Goal: Navigation & Orientation: Go to known website

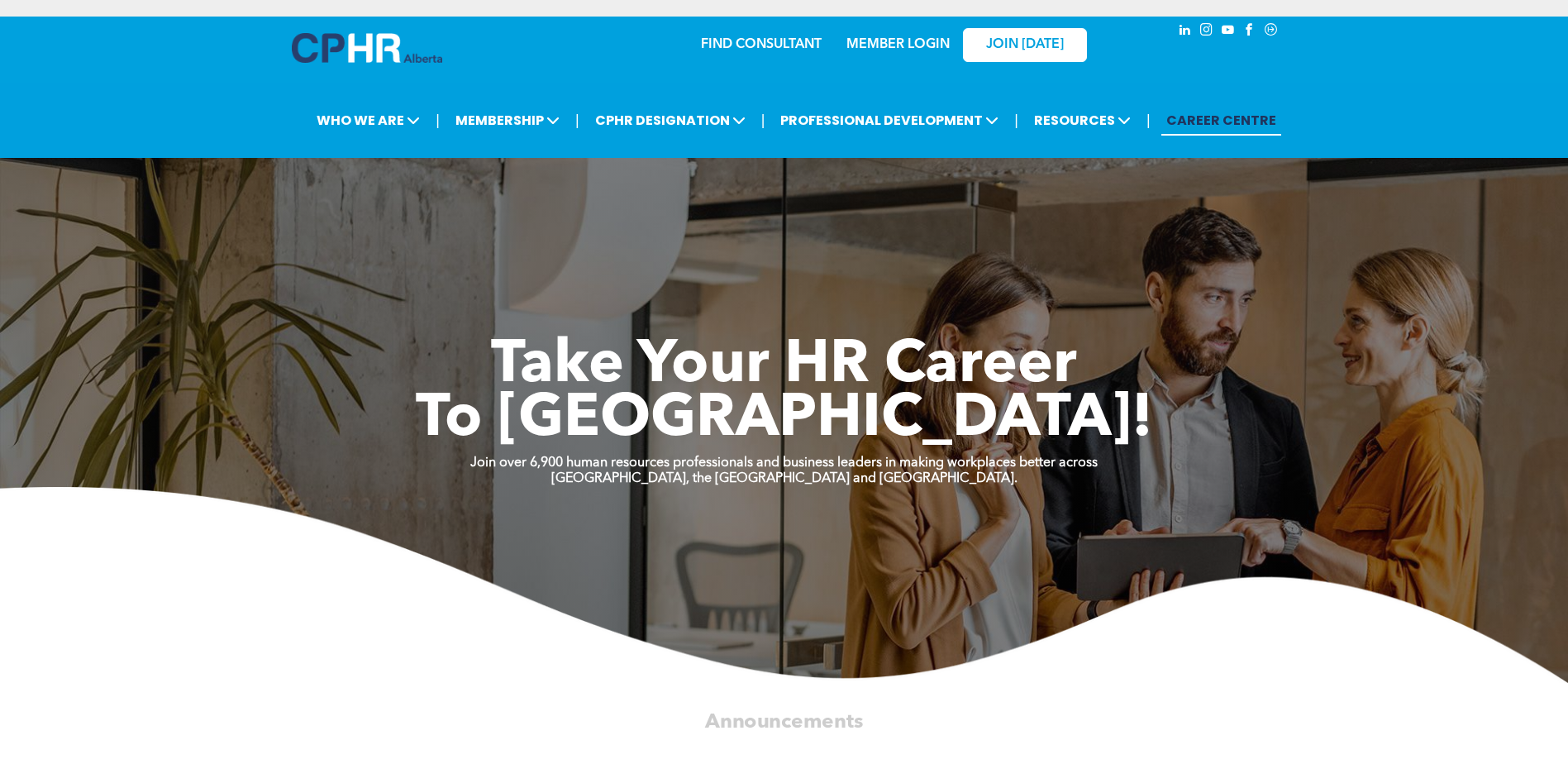
click at [863, 36] on div "MEMBER LOGIN" at bounding box center [897, 40] width 107 height 30
click at [868, 39] on link "MEMBER LOGIN" at bounding box center [898, 44] width 103 height 13
click at [873, 52] on link "MEMBER LOGIN" at bounding box center [898, 44] width 103 height 13
click at [1072, 34] on link "JOIN [DATE]" at bounding box center [1025, 45] width 124 height 34
click at [918, 39] on link "MEMBER LOGIN" at bounding box center [898, 44] width 103 height 13
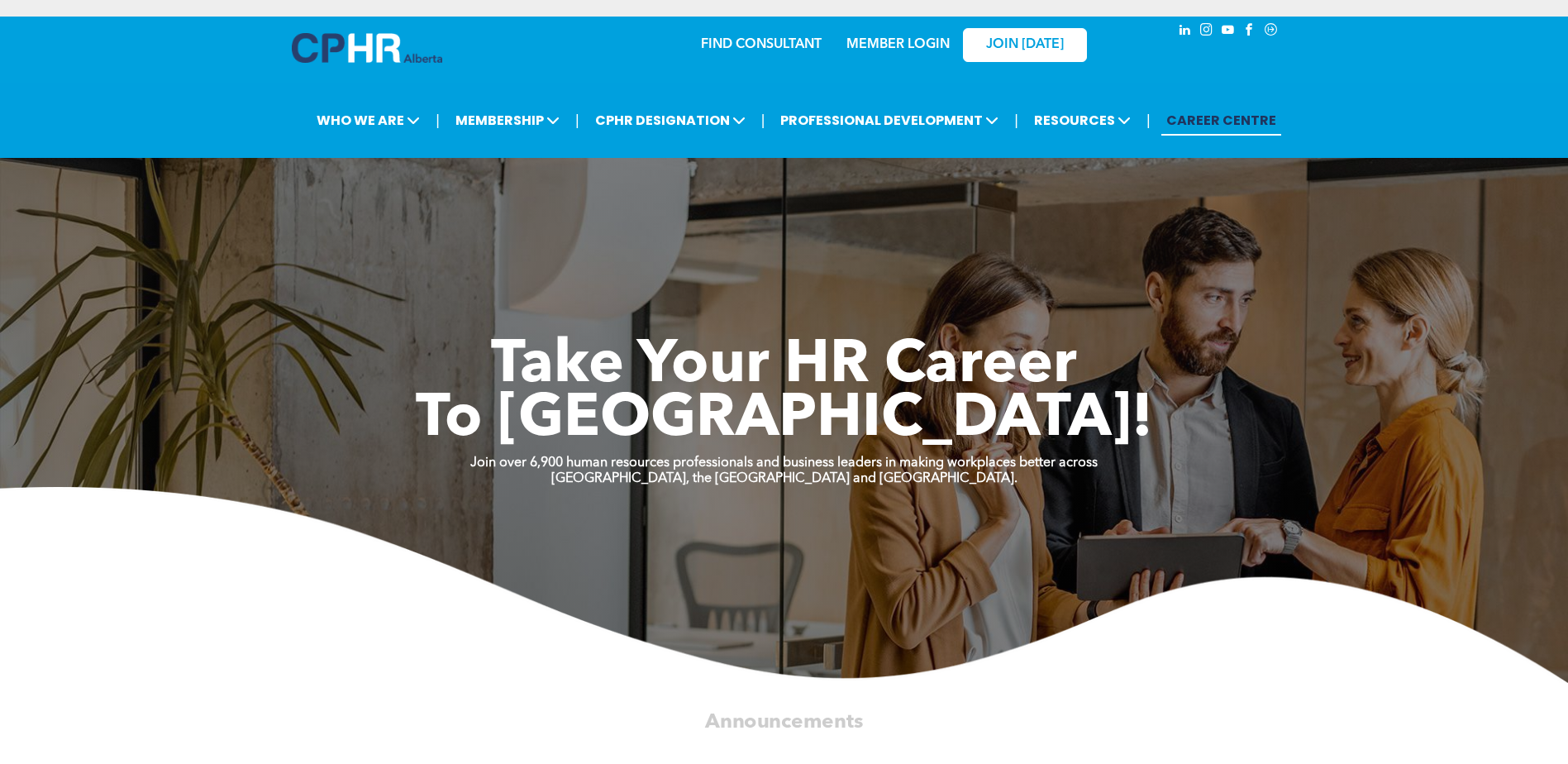
click at [923, 48] on link "MEMBER LOGIN" at bounding box center [898, 44] width 103 height 13
